Goal: Check status: Check status

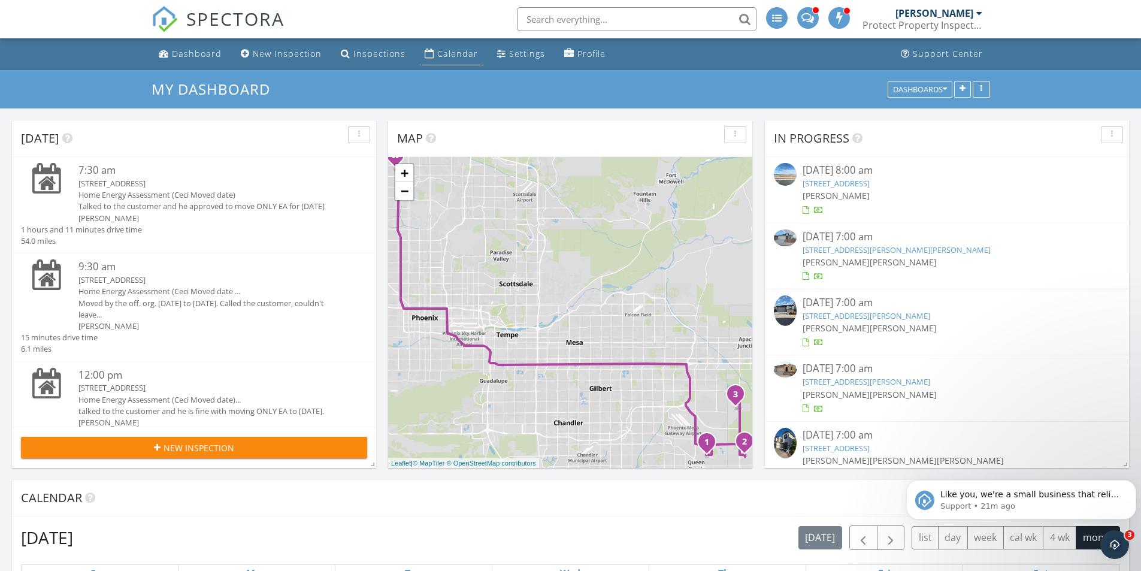
click at [442, 56] on div "Calendar" at bounding box center [457, 53] width 41 height 11
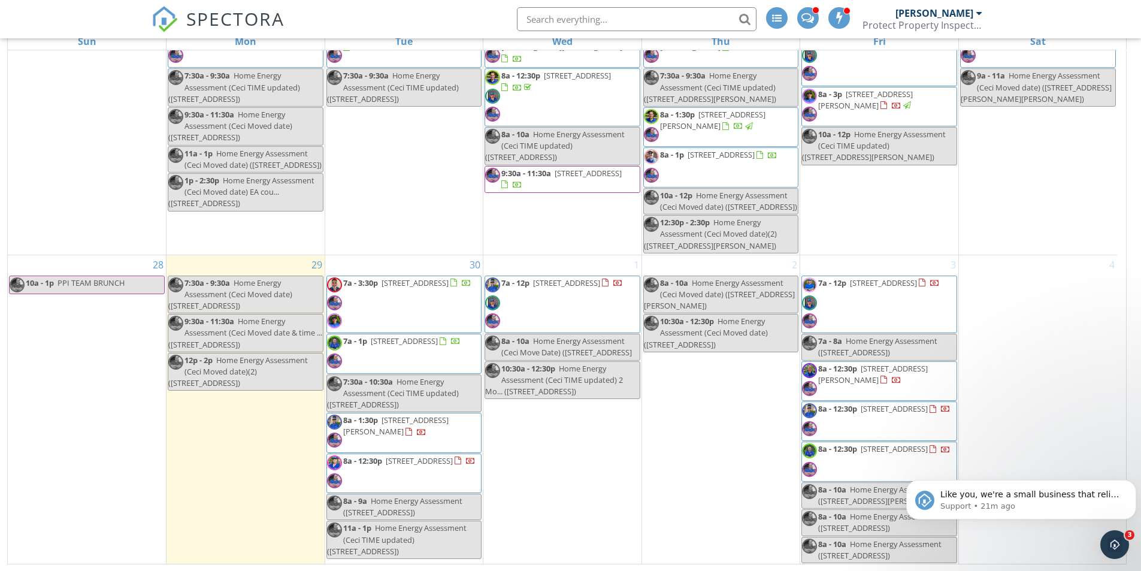
scroll to position [159, 0]
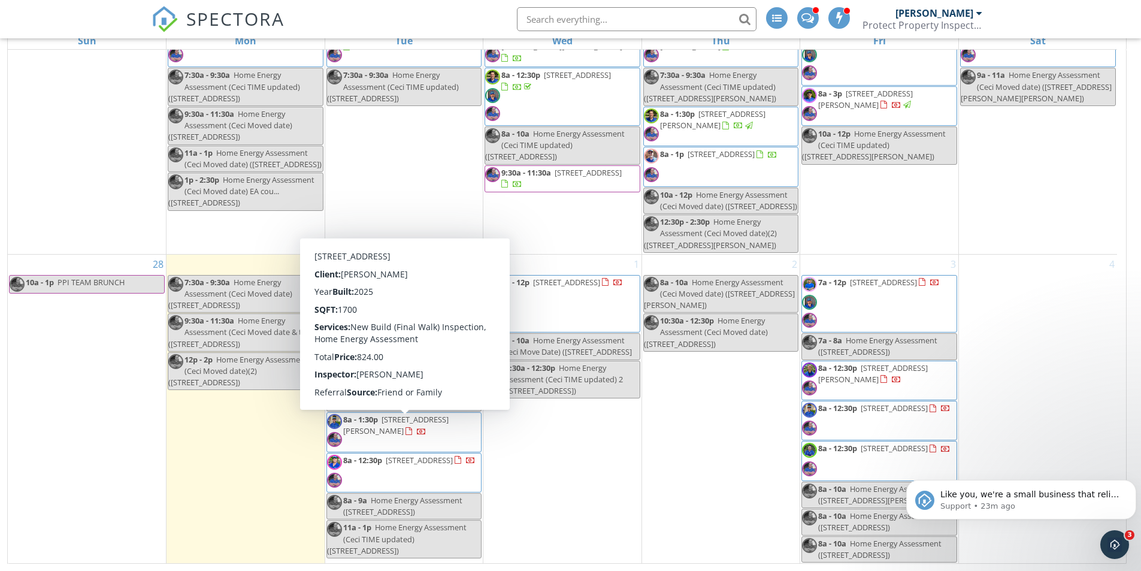
click at [428, 454] on span "8a - 12:30p 24173 N 143rd Ln , Surprise 85387" at bounding box center [401, 472] width 148 height 36
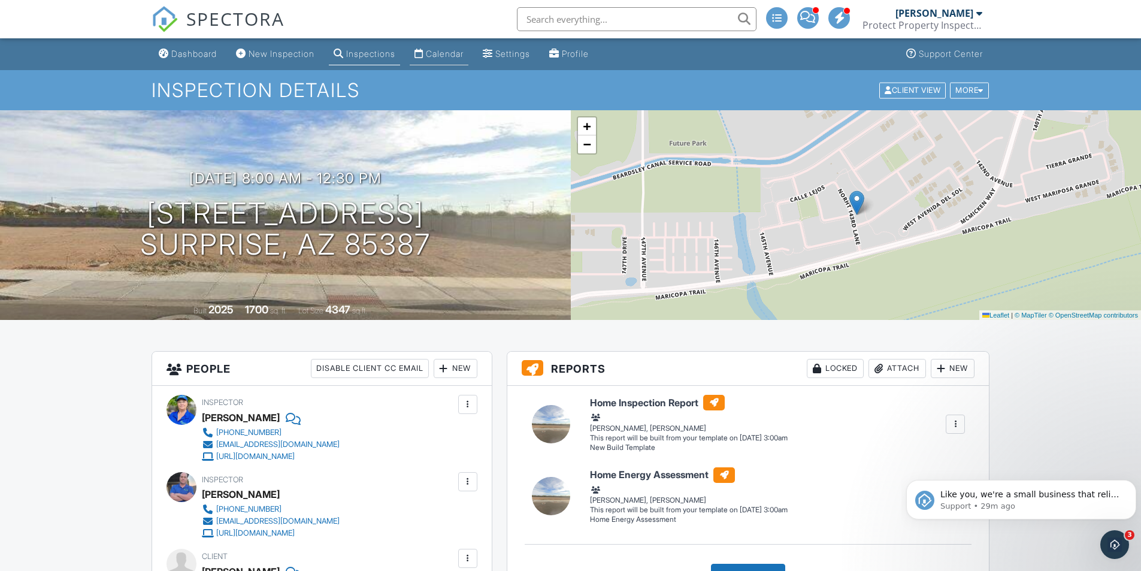
click at [447, 50] on div "Calendar" at bounding box center [445, 53] width 38 height 10
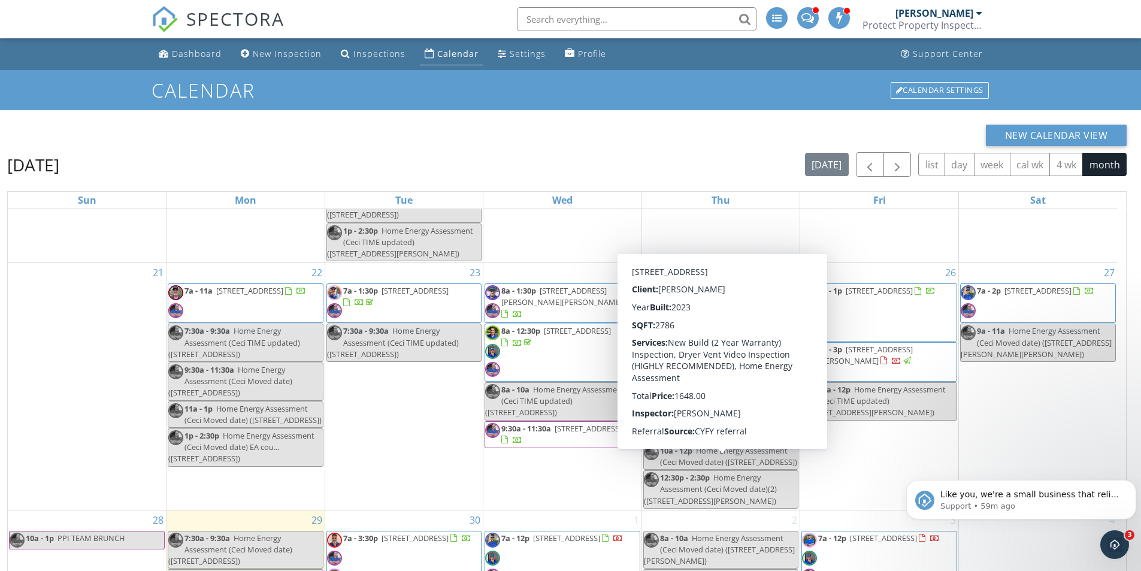
scroll to position [992, 0]
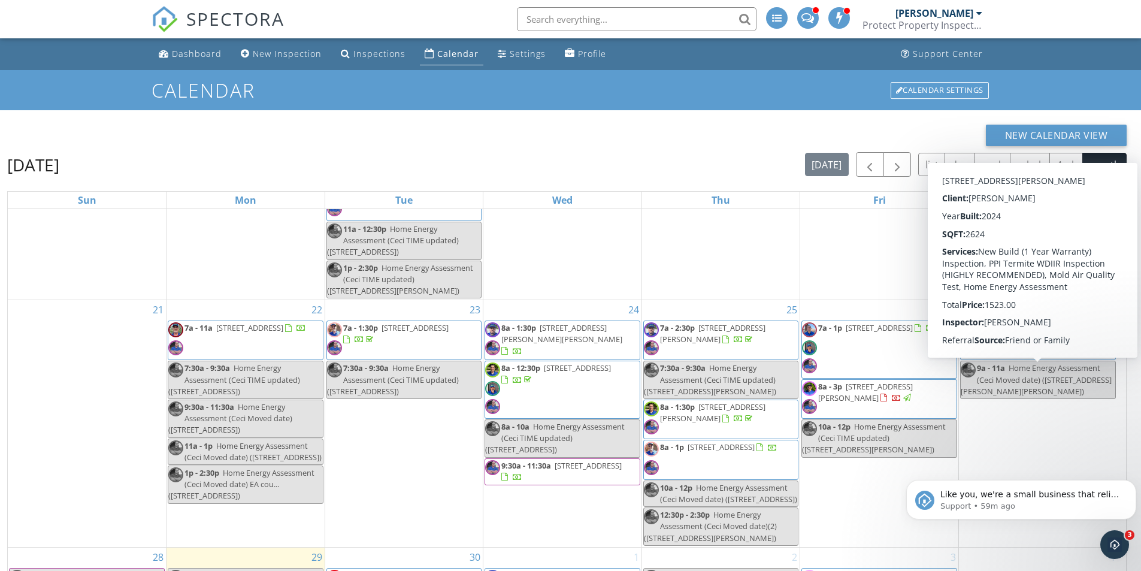
click at [902, 359] on span "7a - 1p 21651 E Lords Wy, Queen Creek 85142" at bounding box center [869, 349] width 134 height 54
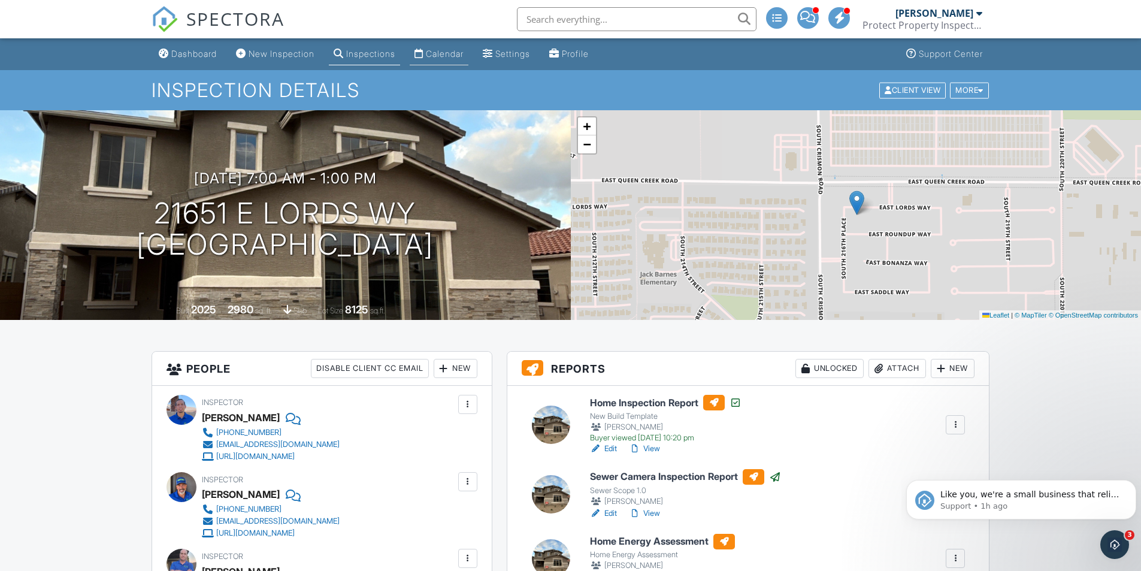
click at [453, 55] on div "Calendar" at bounding box center [445, 53] width 38 height 10
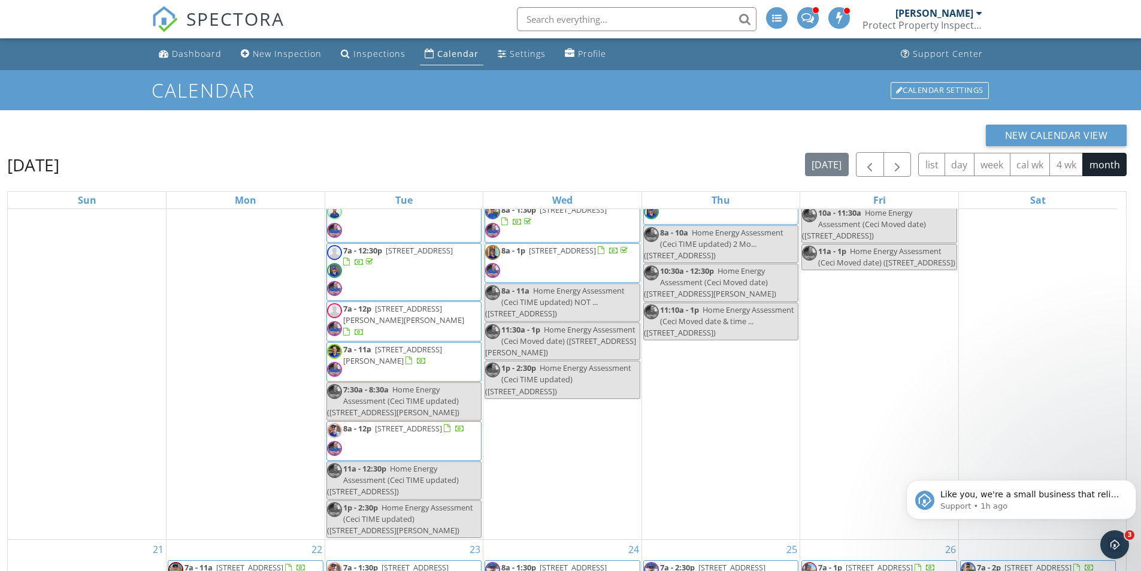
scroll to position [573, 0]
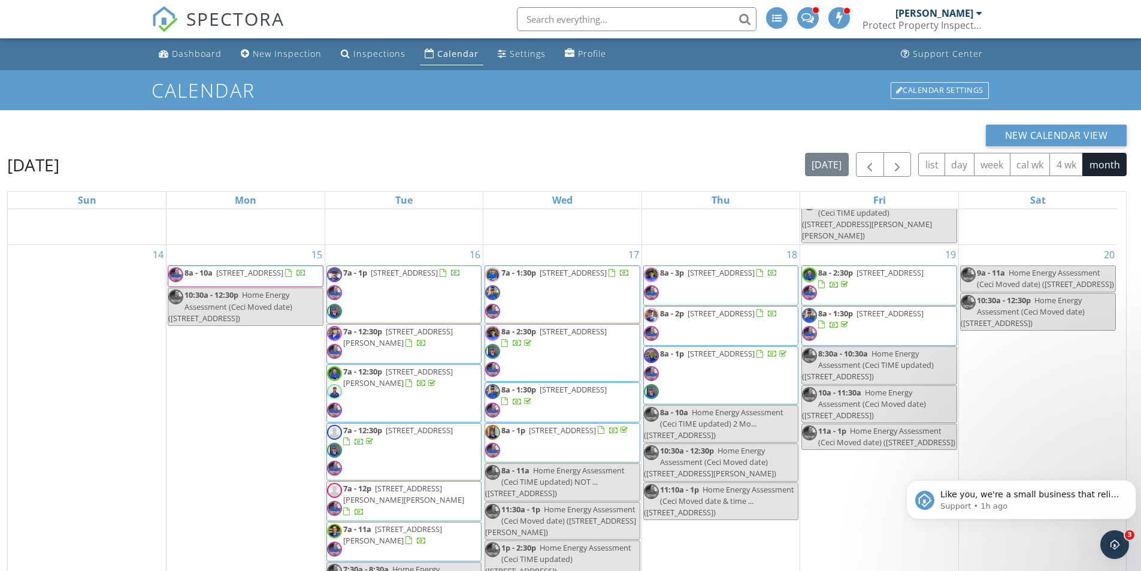
click at [738, 324] on span "8a - 2p [STREET_ADDRESS]" at bounding box center [711, 326] width 134 height 36
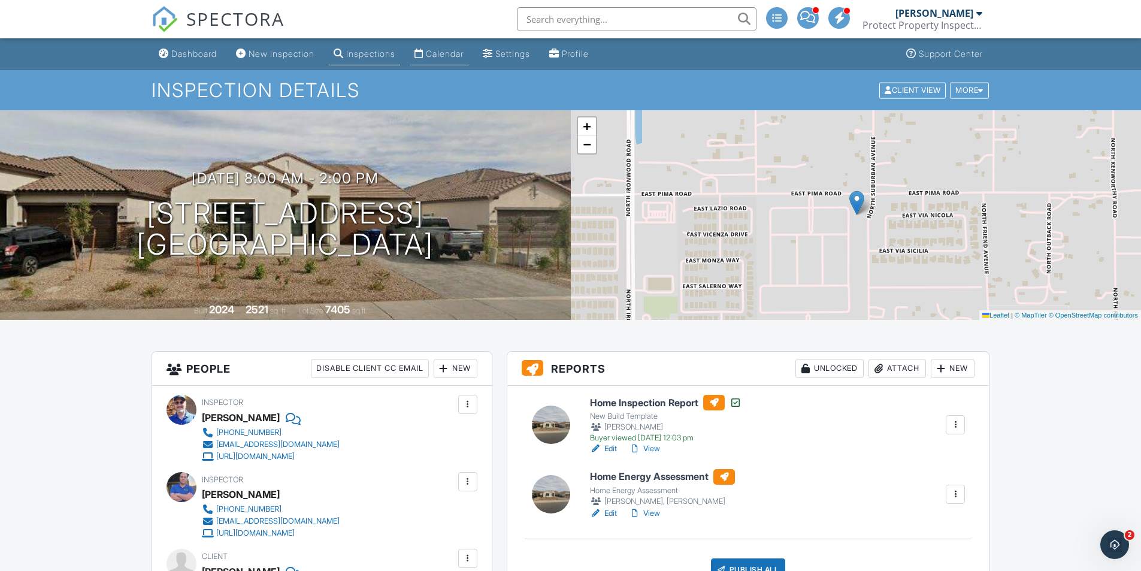
click at [442, 50] on div "Calendar" at bounding box center [445, 53] width 38 height 10
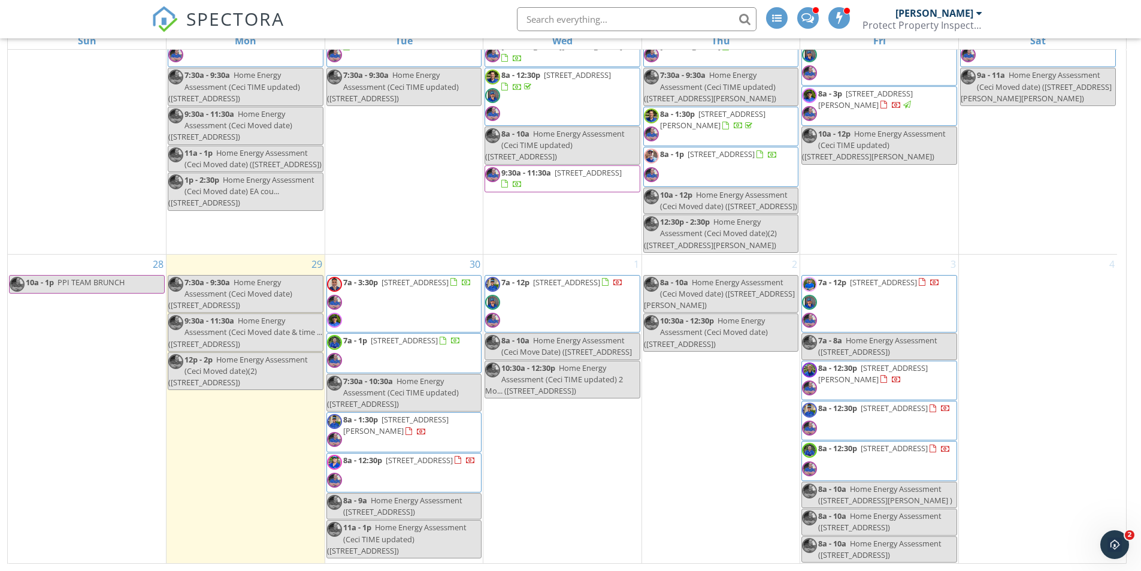
scroll to position [1172, 0]
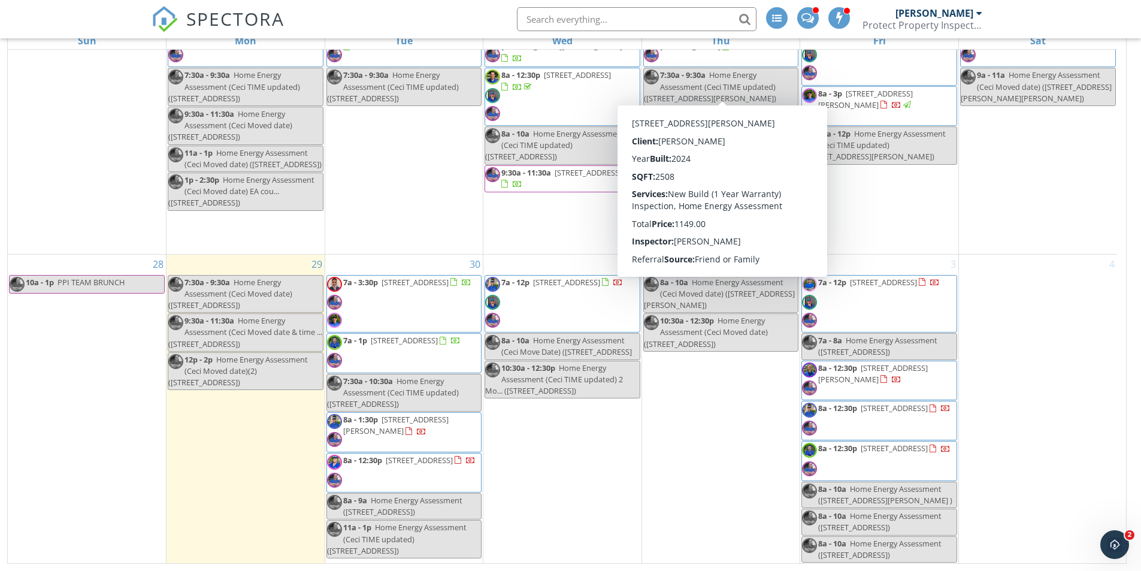
click at [1091, 109] on div "27 7a - 2p 13137 W Woodstock Rd , Peoria 85383 9a - 11a Home Energy Assessment …" at bounding box center [1038, 130] width 158 height 247
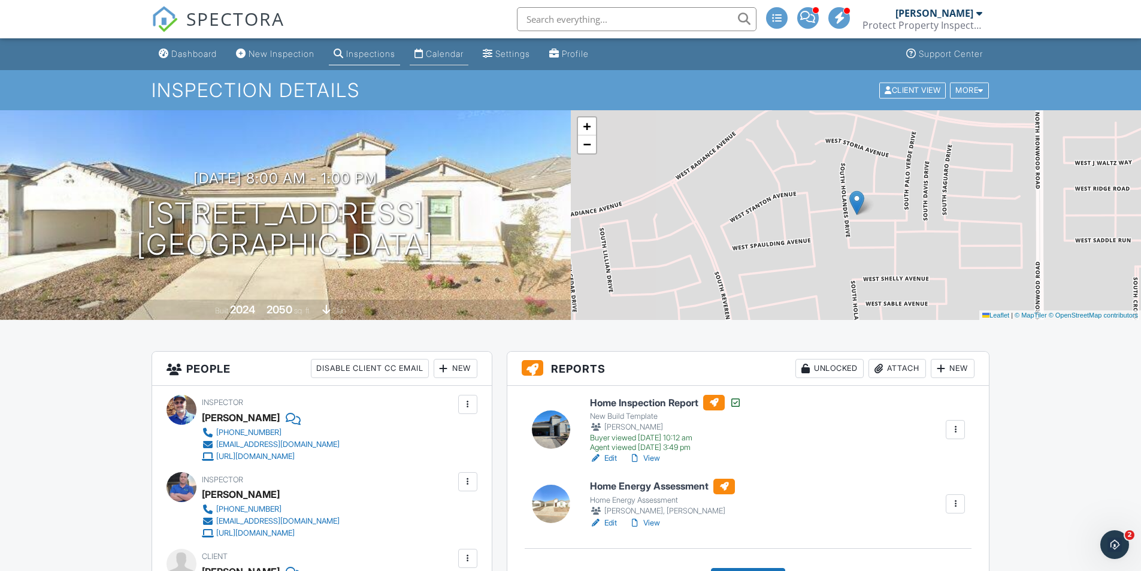
click at [463, 56] on div "Calendar" at bounding box center [445, 53] width 38 height 10
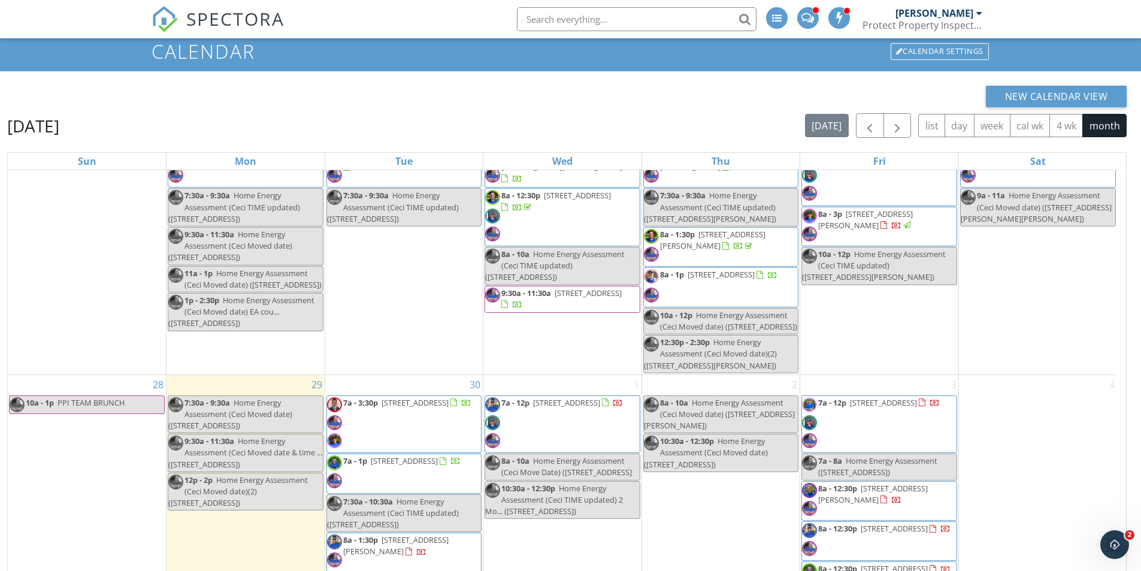
scroll to position [60, 0]
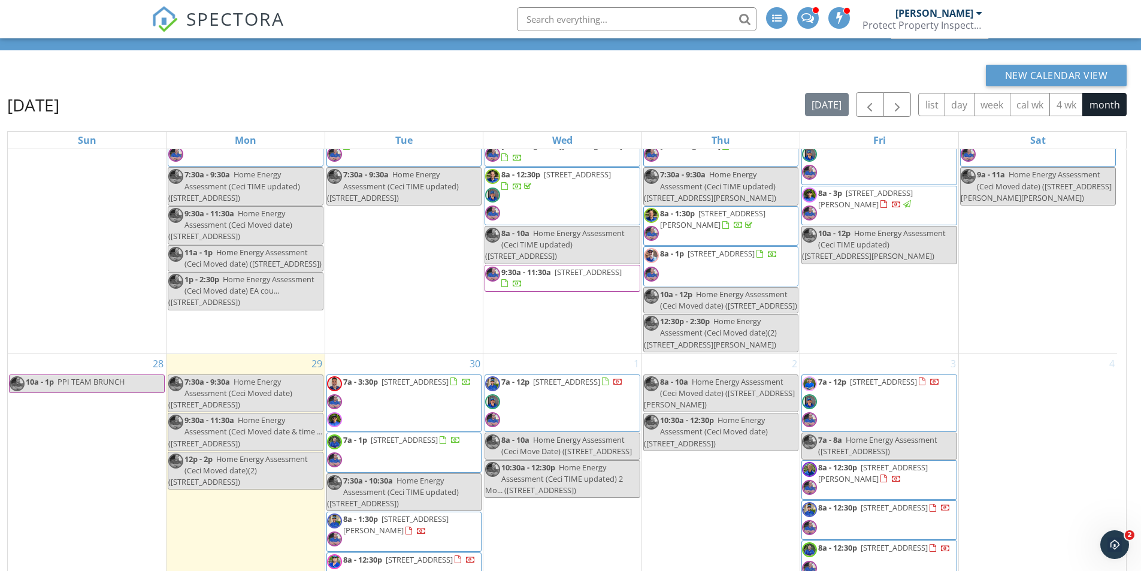
click at [251, 453] on div "12p - 2p Home Energy Assessment (Ceci Moved date)(2) ([STREET_ADDRESS])" at bounding box center [245, 470] width 154 height 35
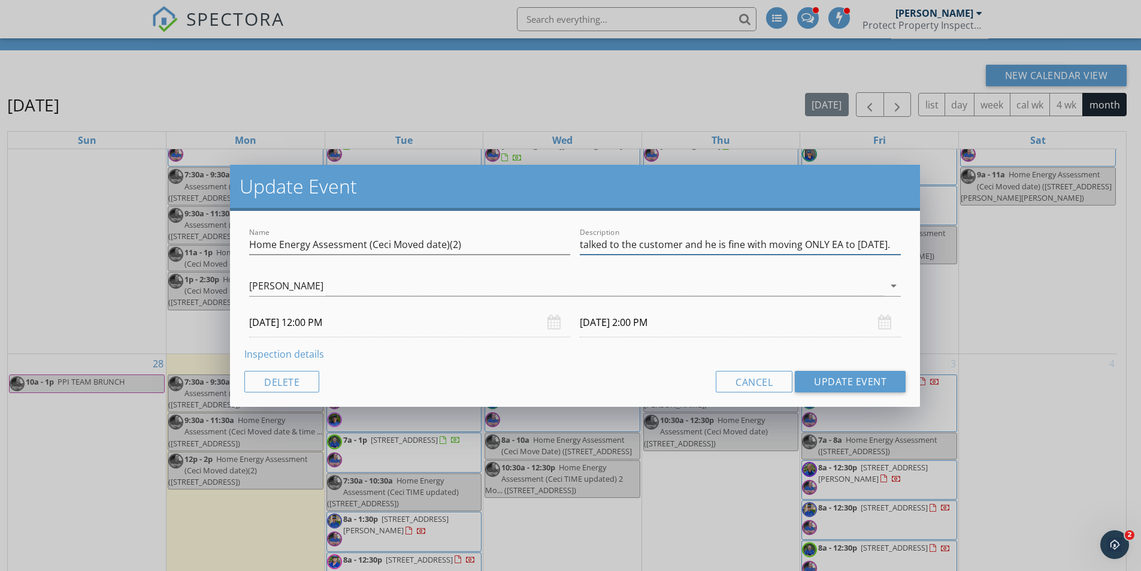
click at [853, 245] on input "talked to the customer and he is fine with moving ONLY EA to [DATE]." at bounding box center [740, 245] width 321 height 20
click at [765, 384] on button "Cancel" at bounding box center [754, 382] width 77 height 22
